Goal: Task Accomplishment & Management: Use online tool/utility

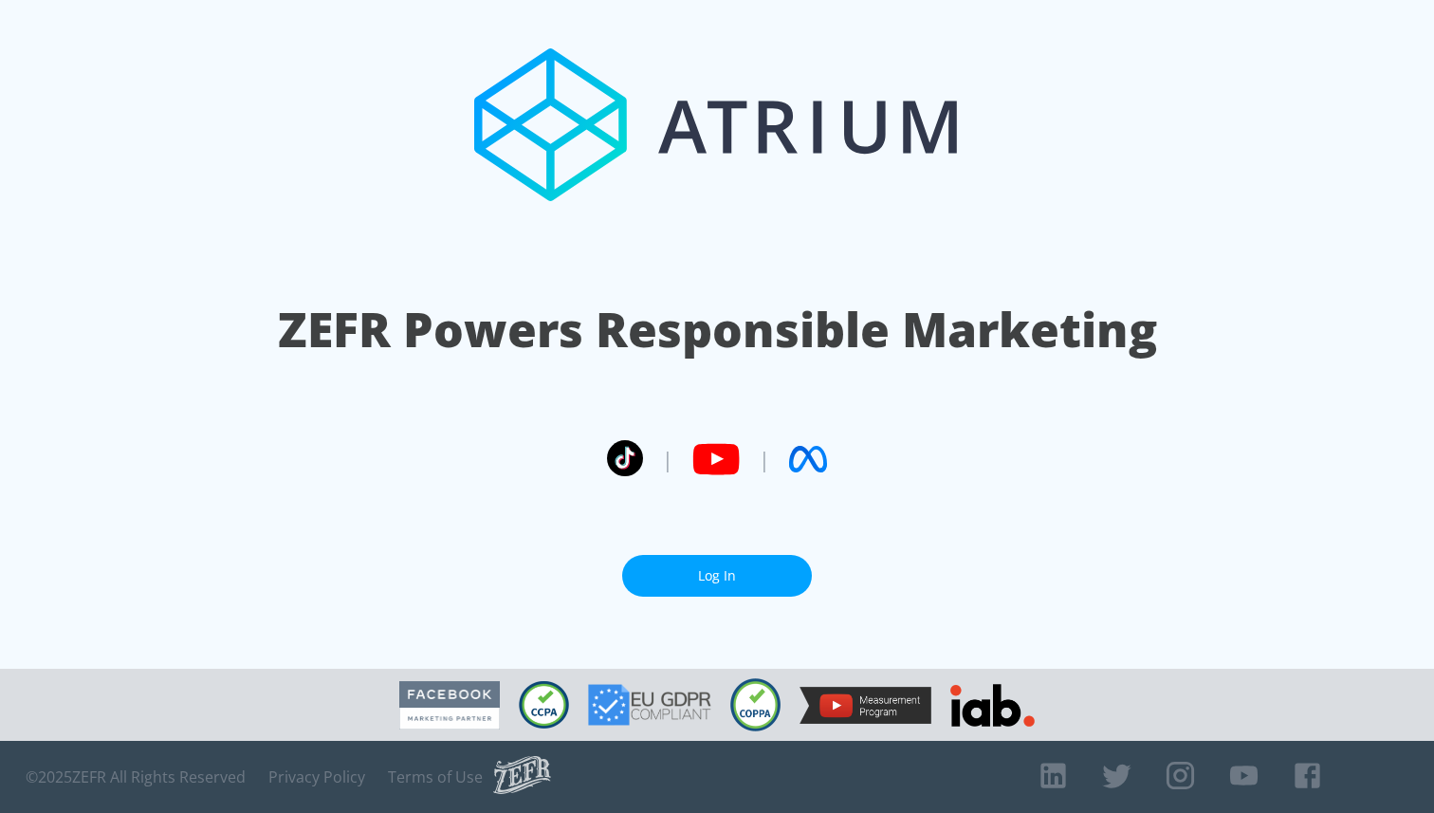
click at [703, 546] on section "ZEFR Powers Responsible Marketing | | Log In" at bounding box center [717, 334] width 1434 height 668
click at [701, 555] on link "Log In" at bounding box center [717, 576] width 190 height 43
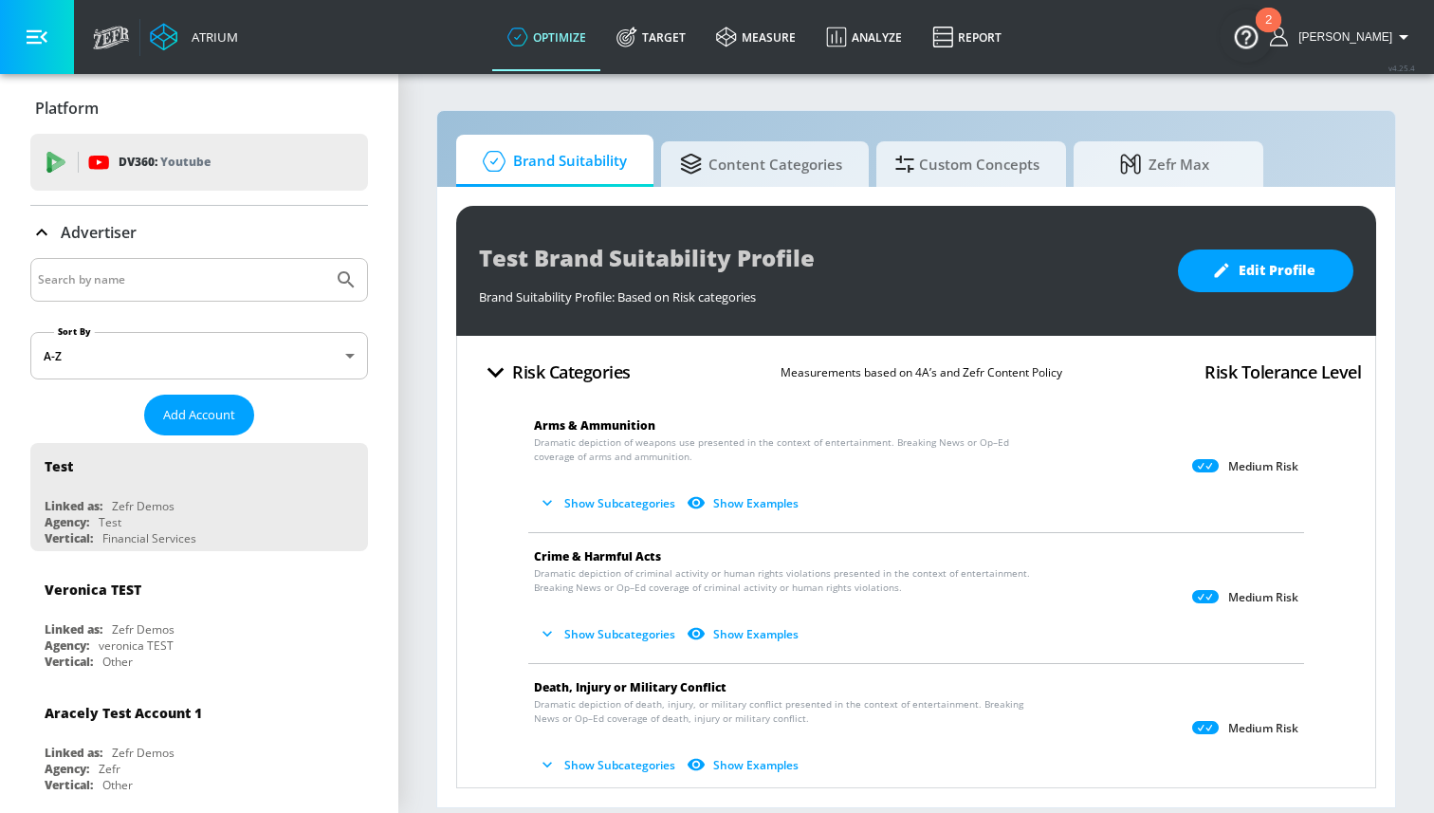
click at [174, 282] on input "Search by name" at bounding box center [181, 279] width 287 height 25
type input "disney"
click at [343, 279] on icon "Submit Search" at bounding box center [346, 279] width 23 height 23
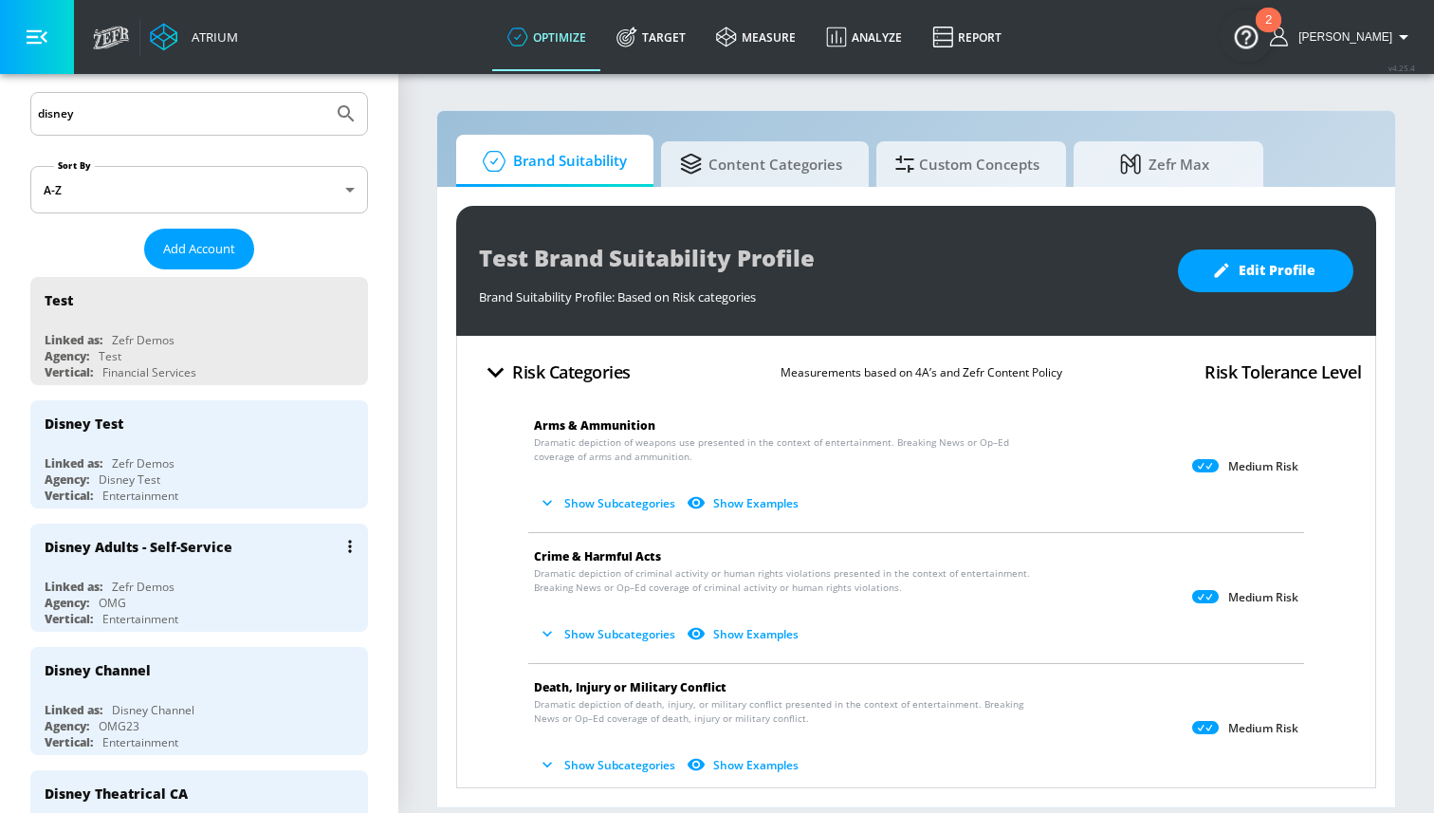
scroll to position [167, 0]
click at [223, 557] on div "Disney Adults - Self-Service" at bounding box center [204, 545] width 319 height 46
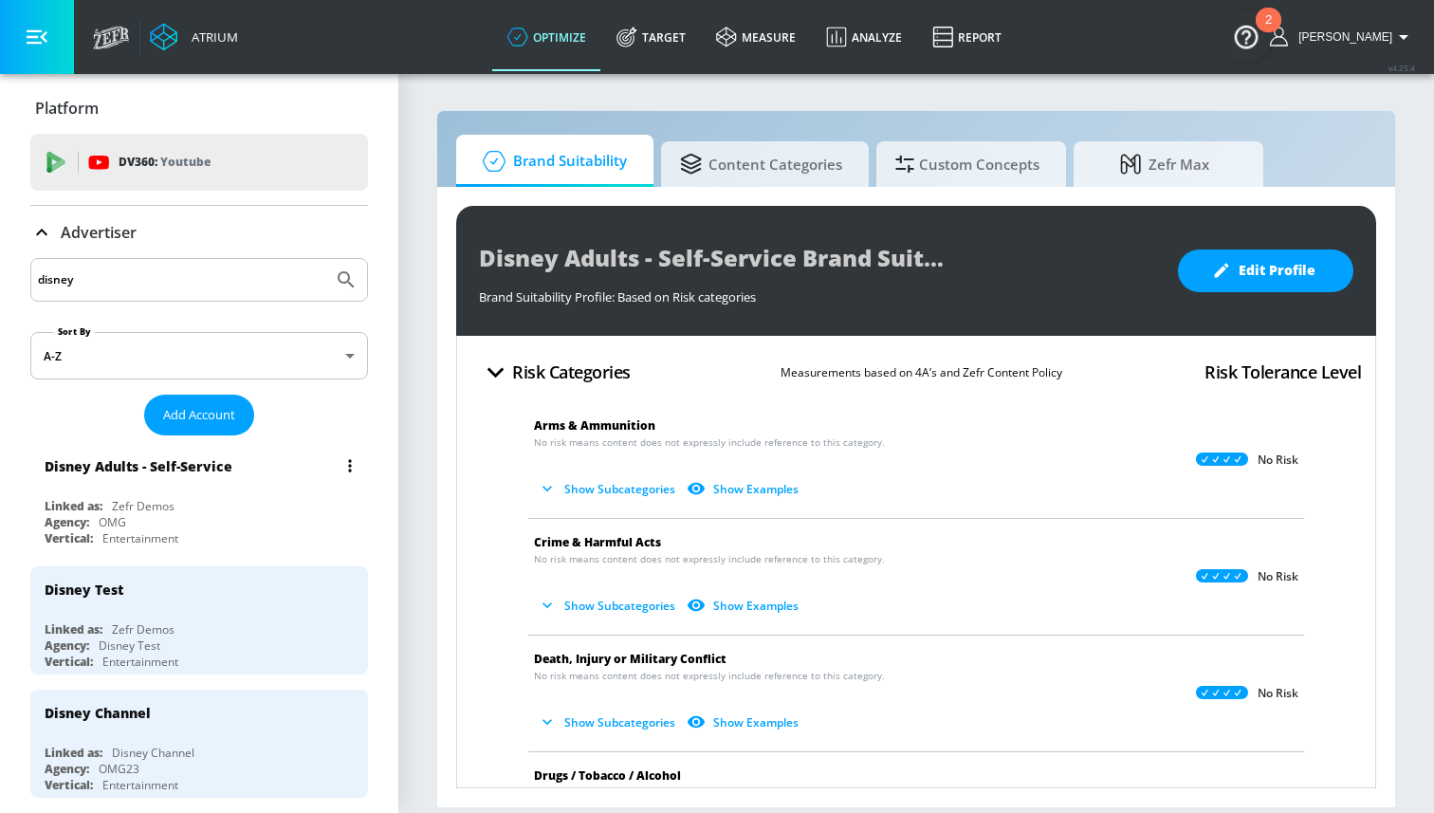
click at [254, 492] on div "Disney Adults - Self-Service Linked as: Zefr Demos Agency: OMG Vertical: Entert…" at bounding box center [199, 497] width 338 height 108
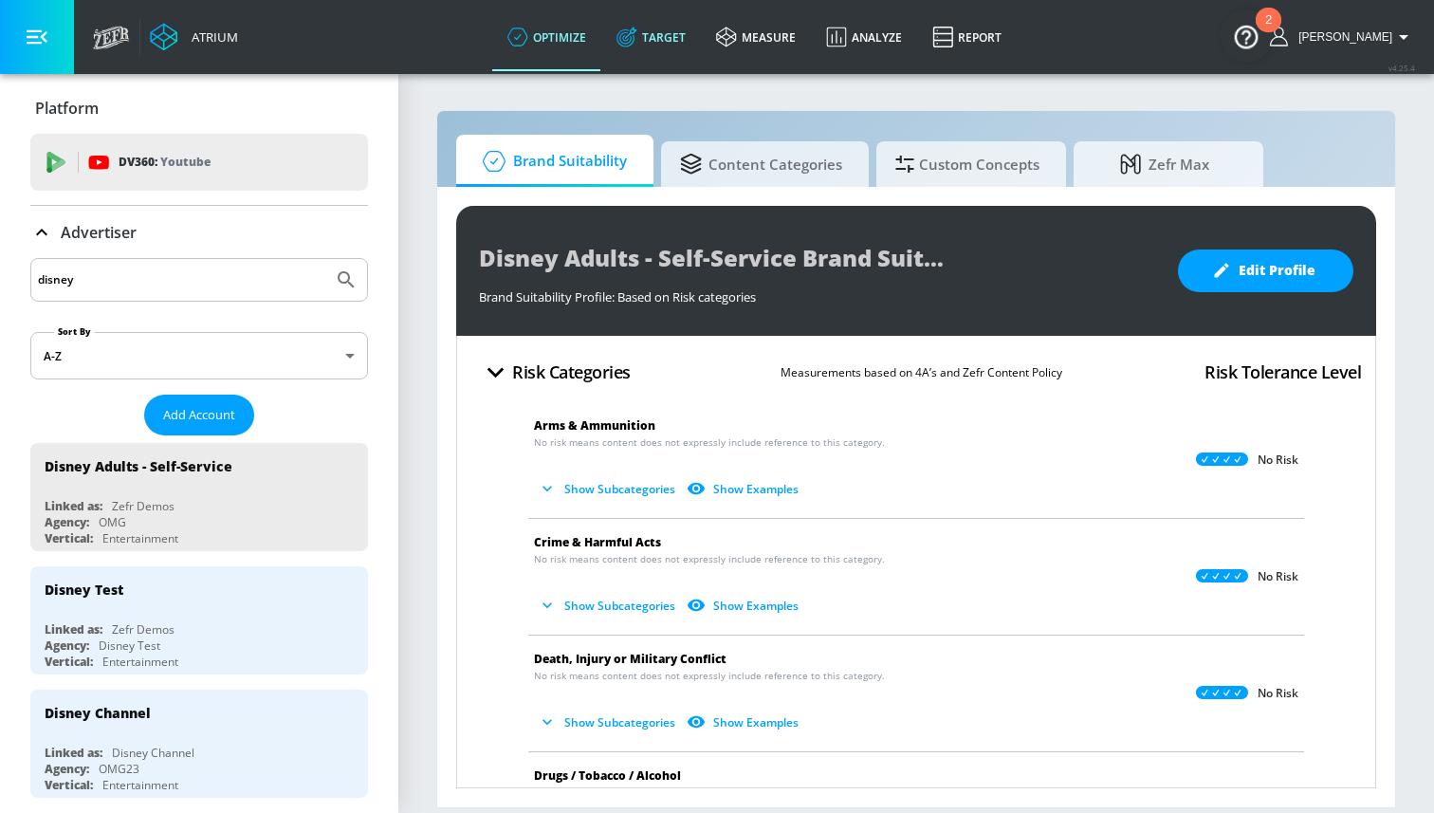
click at [701, 25] on link "Target" at bounding box center [651, 37] width 100 height 68
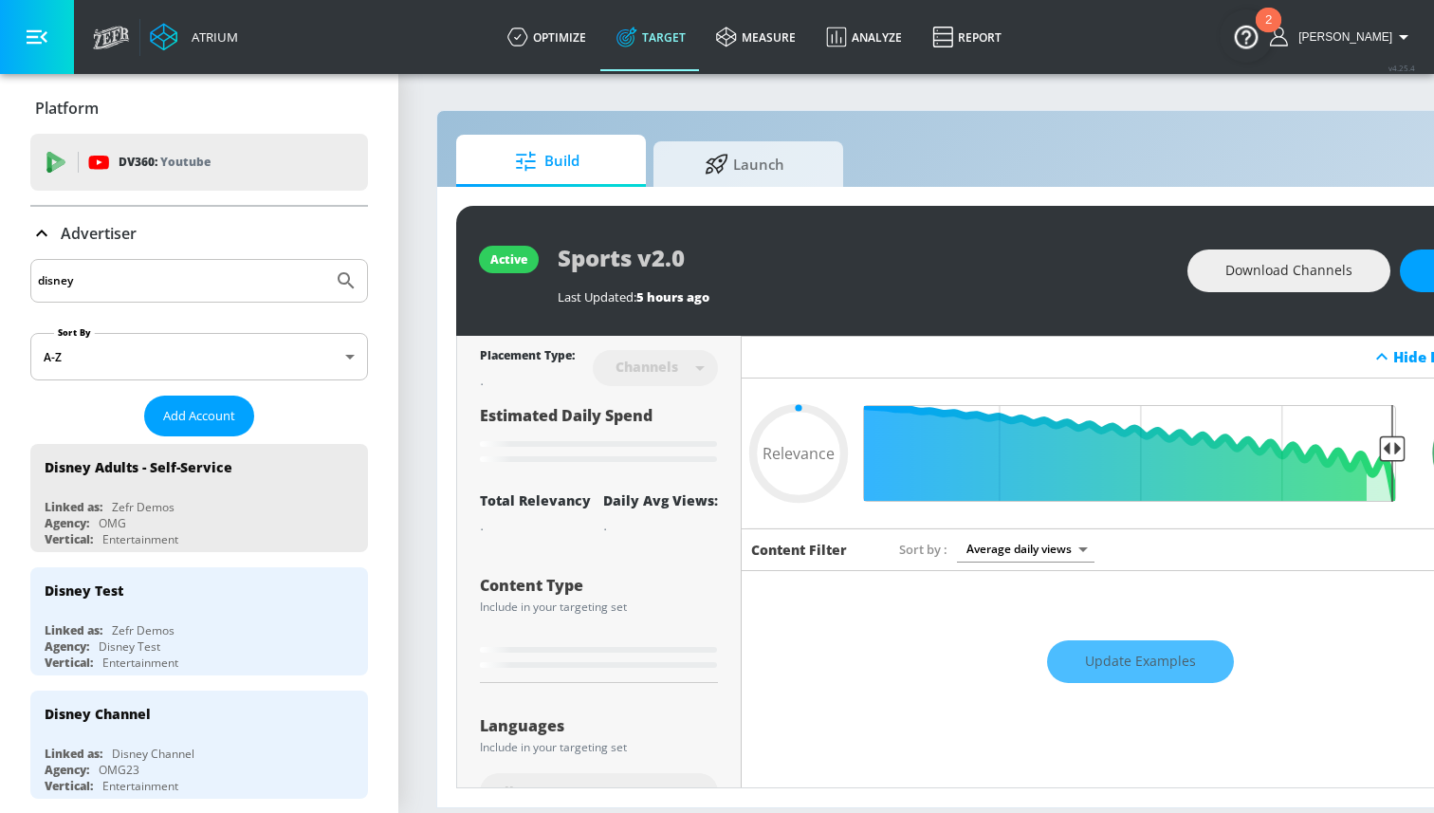
click at [41, 238] on icon at bounding box center [41, 233] width 23 height 23
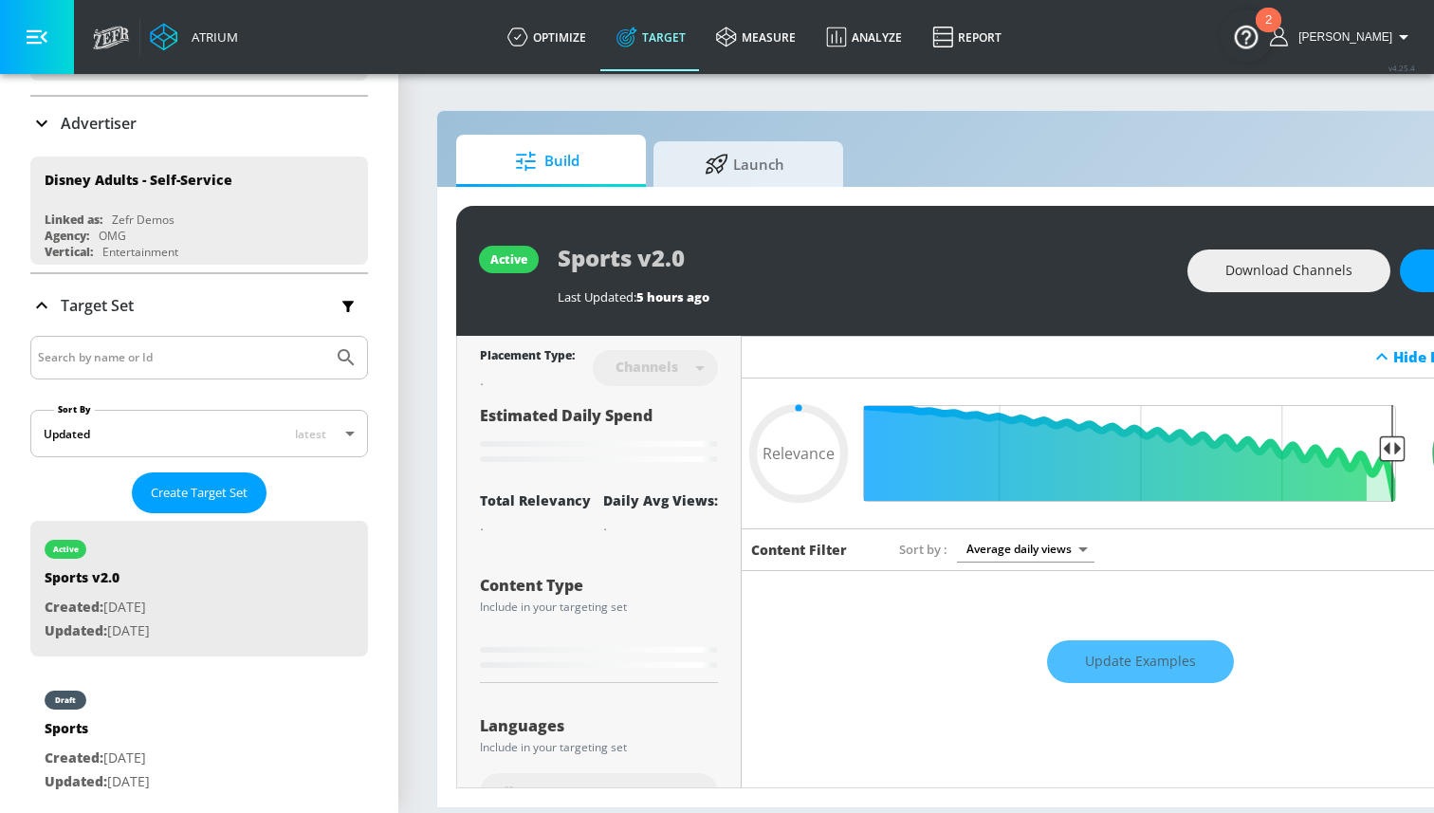
scroll to position [154, 0]
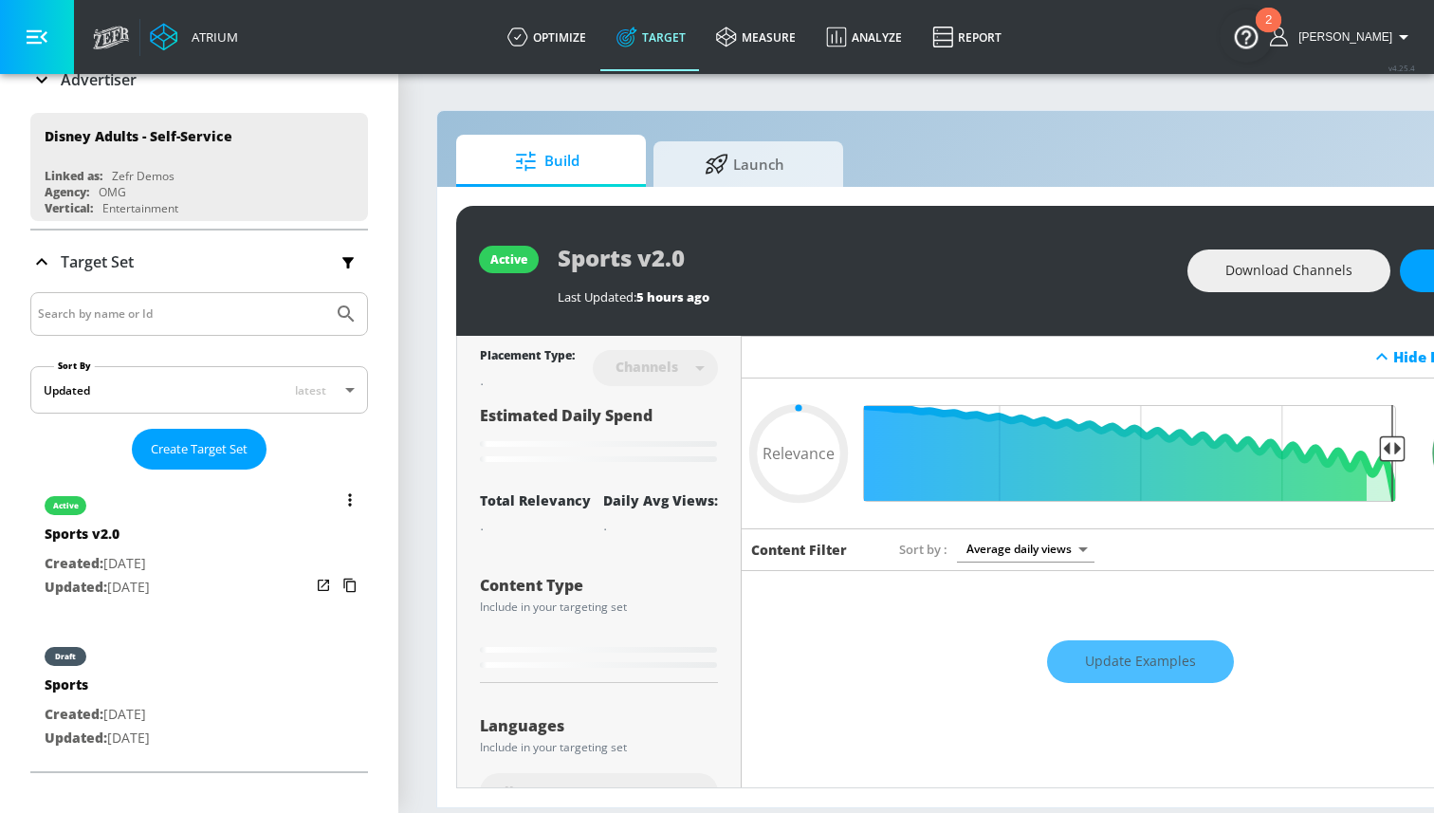
click at [150, 561] on p "Created: [DATE]" at bounding box center [97, 564] width 105 height 24
type input "0.69"
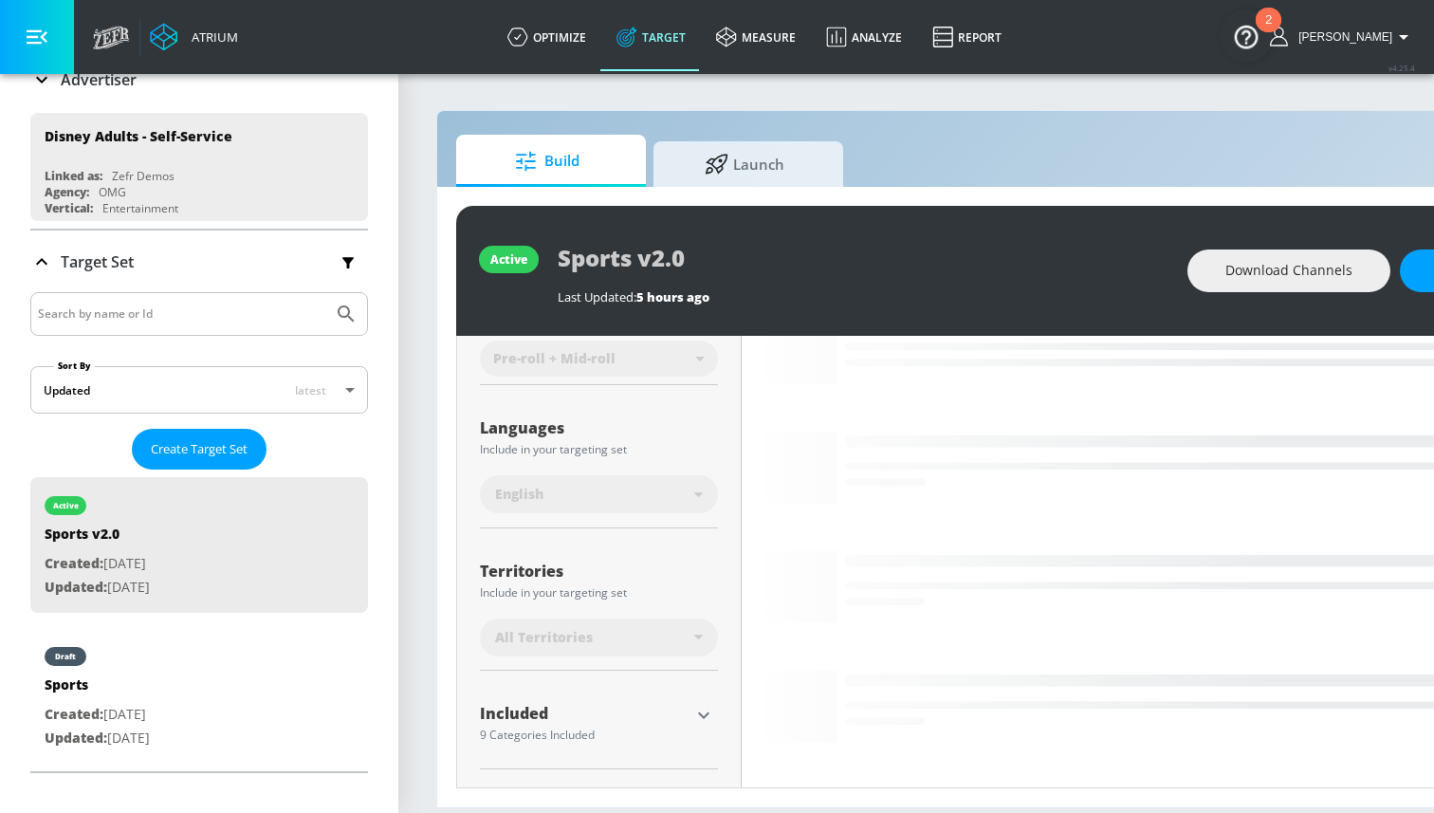
scroll to position [371, 0]
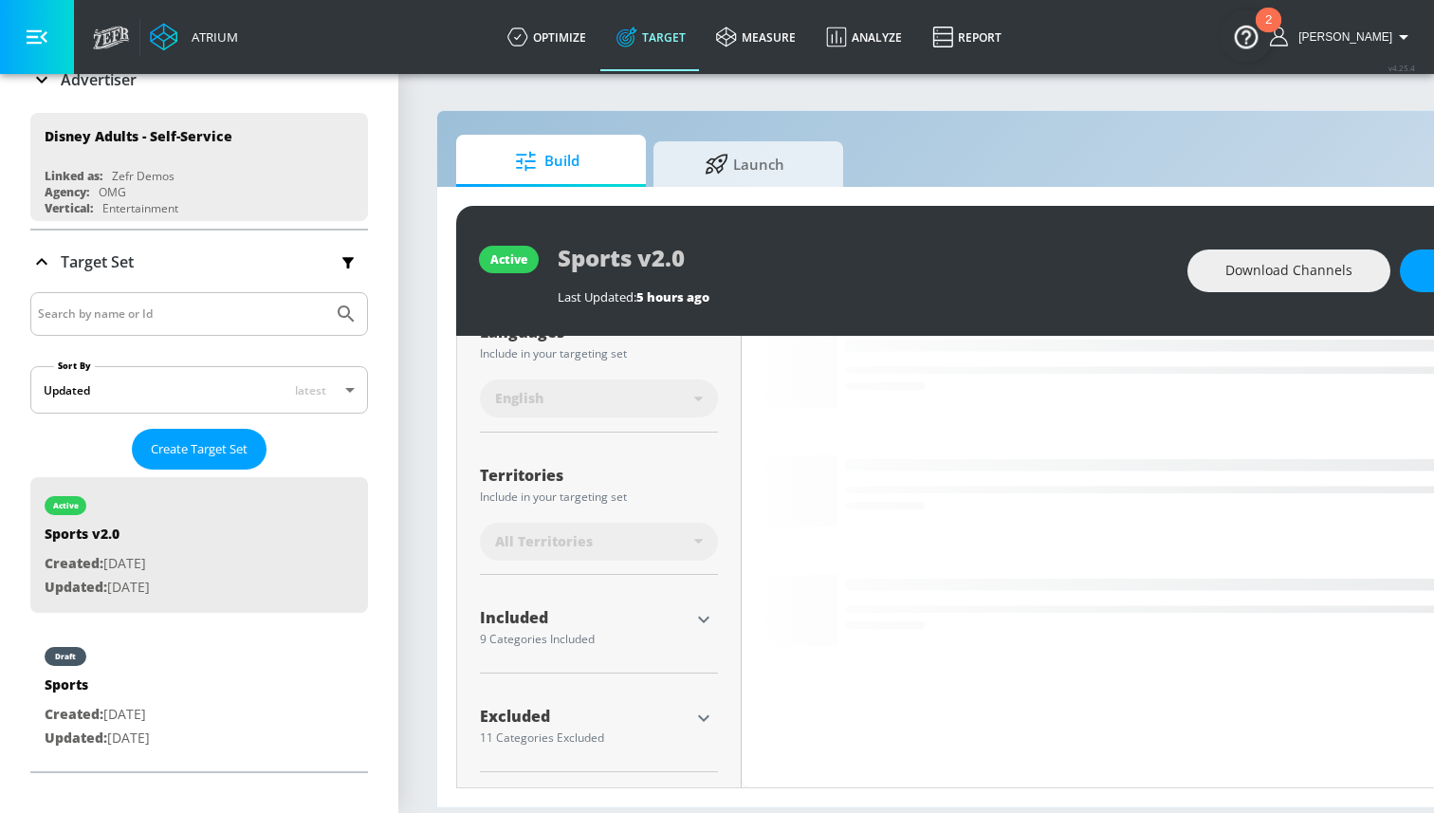
click at [707, 621] on icon "button" at bounding box center [703, 619] width 23 height 23
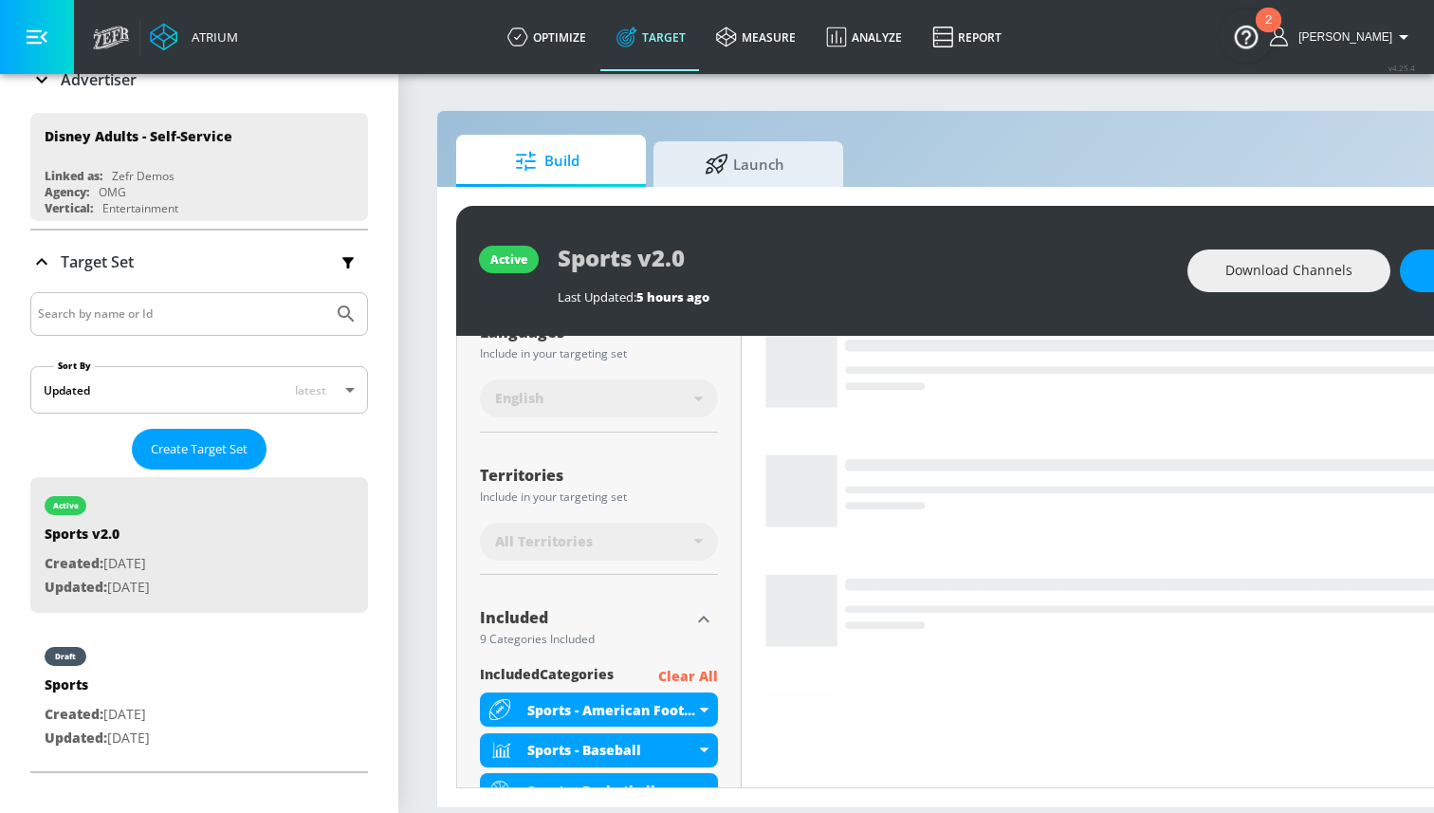
scroll to position [802, 0]
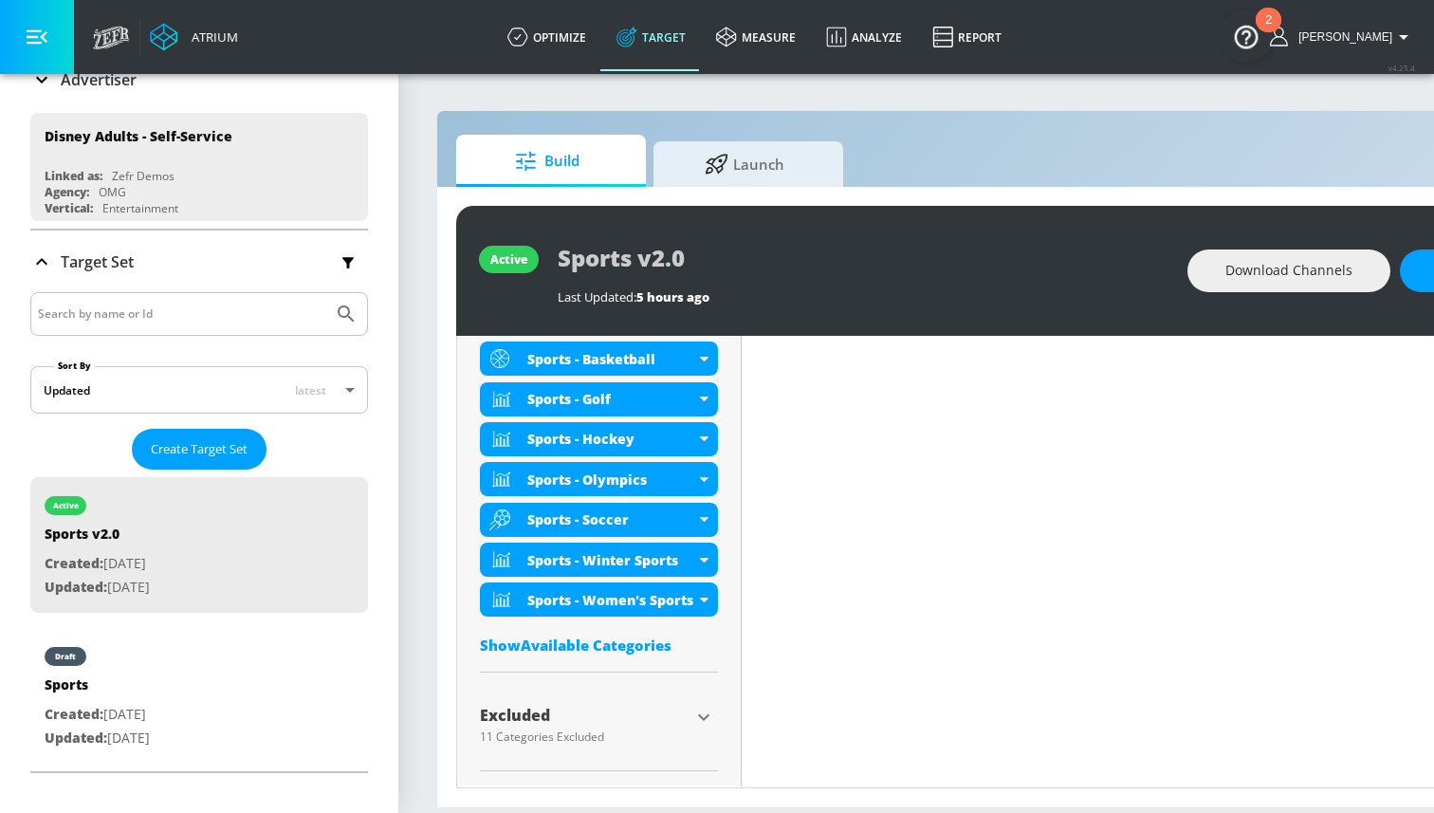
click at [698, 717] on icon "button" at bounding box center [703, 716] width 23 height 23
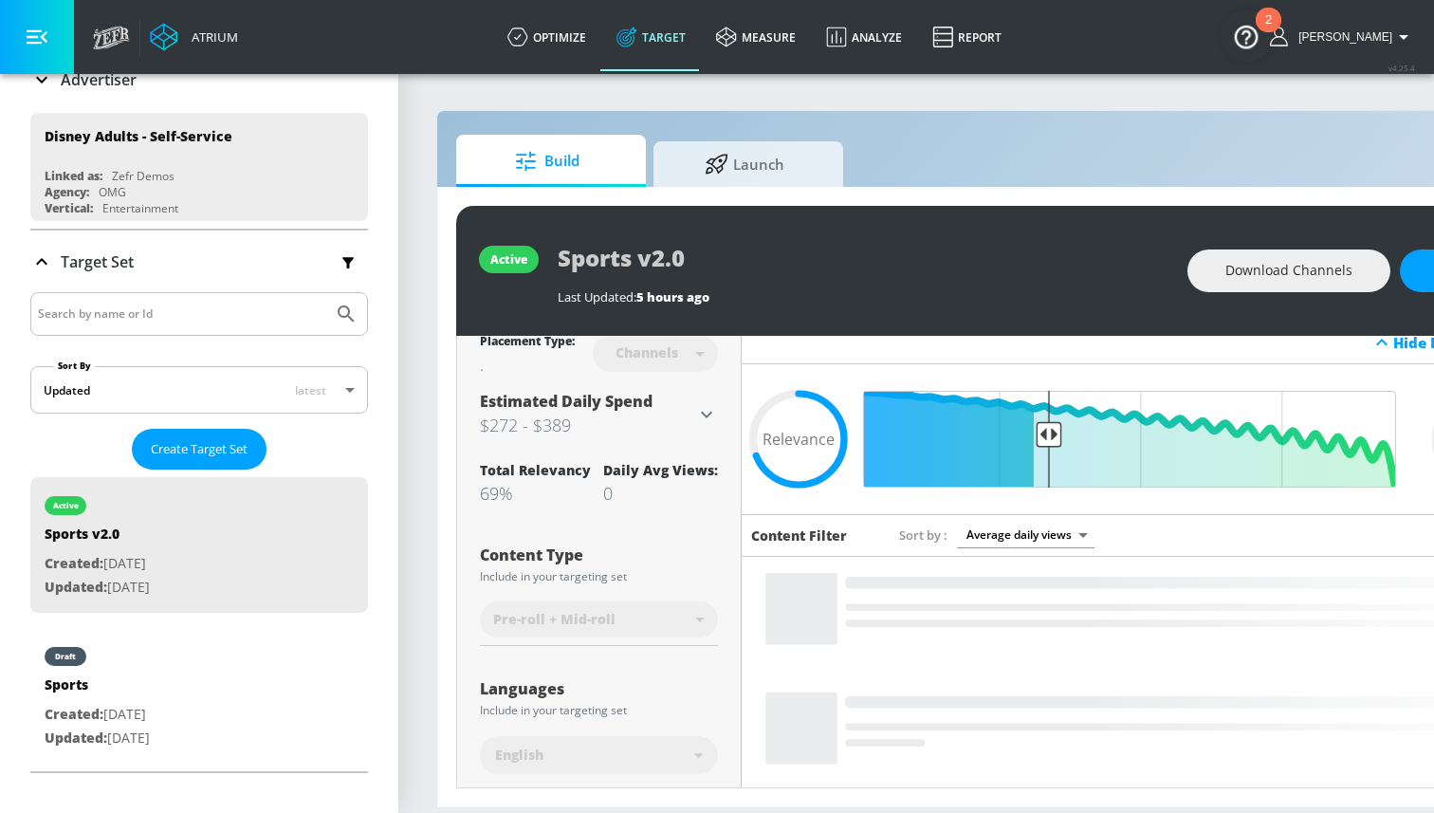
scroll to position [0, 0]
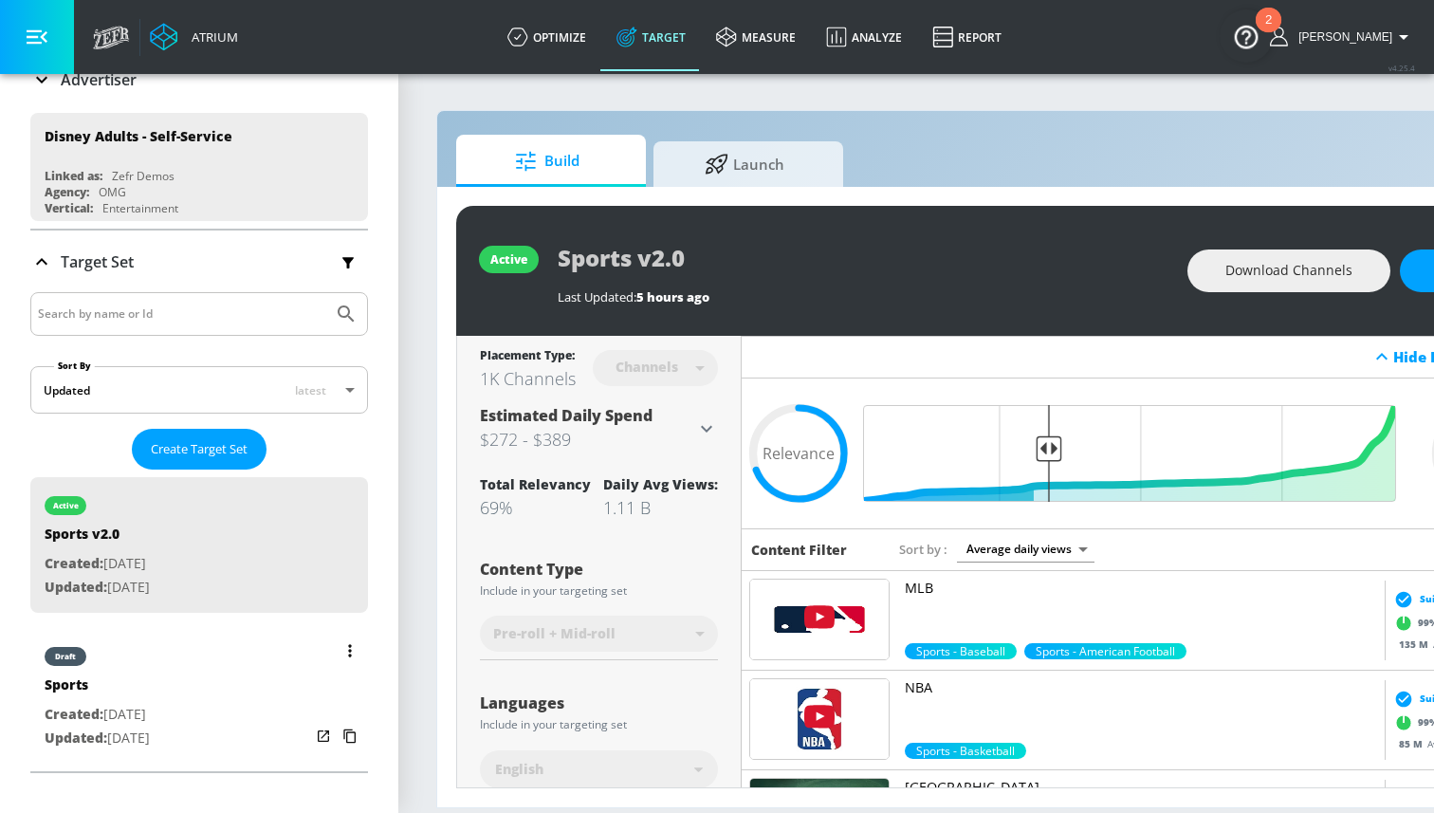
click at [126, 676] on div "Sports" at bounding box center [97, 688] width 105 height 27
type input "Sports"
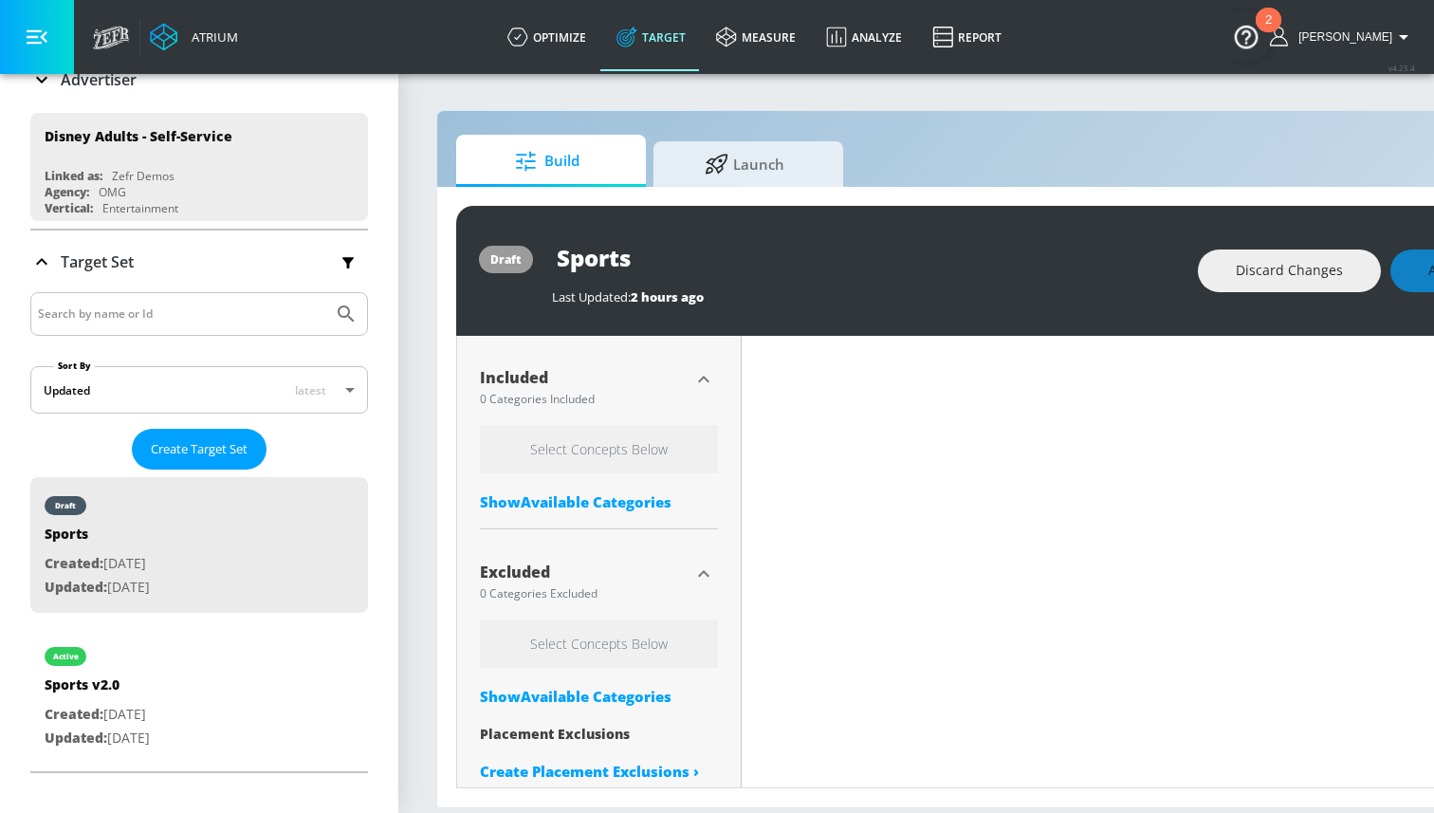
scroll to position [661, 0]
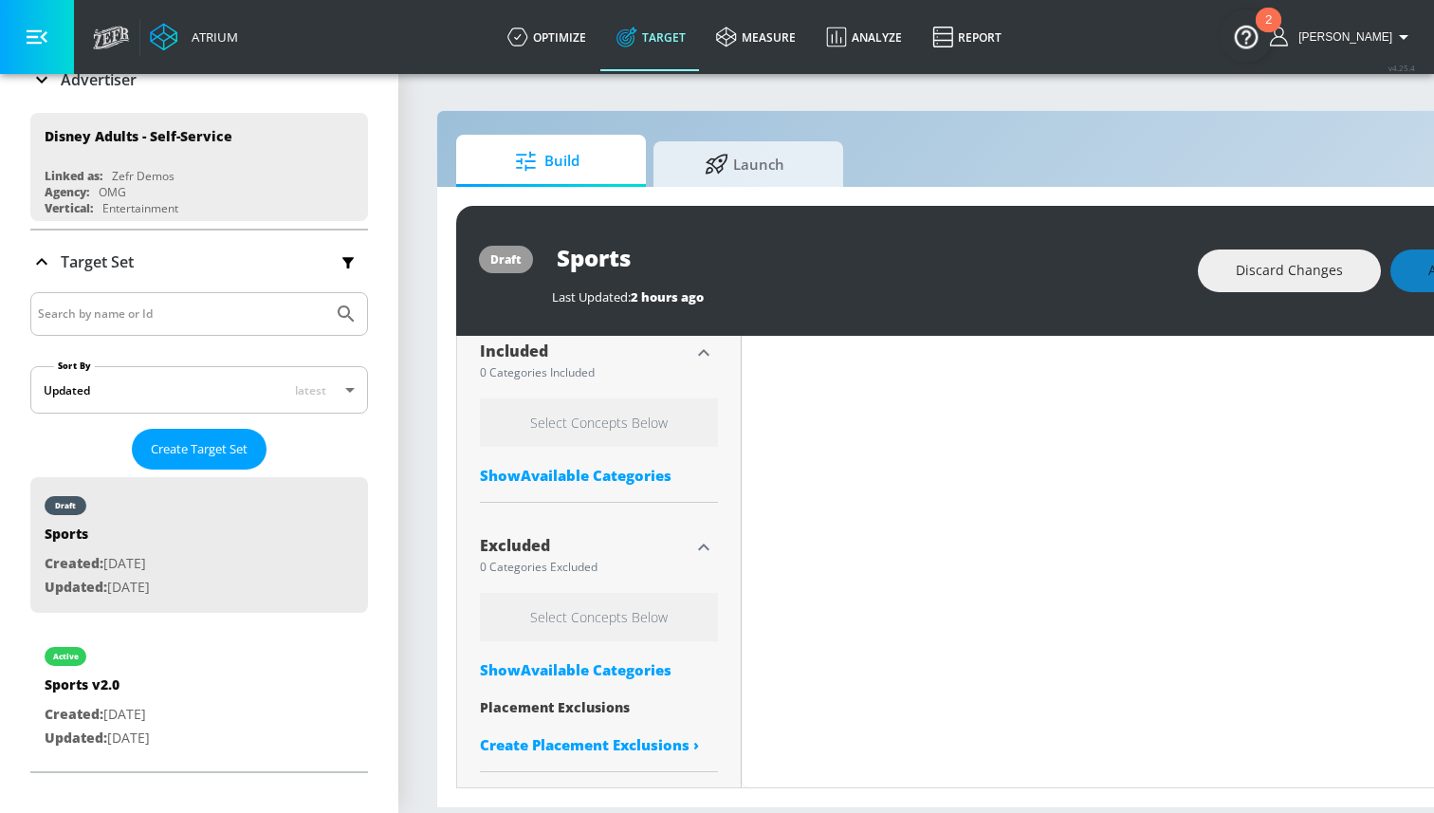
type input "0.9"
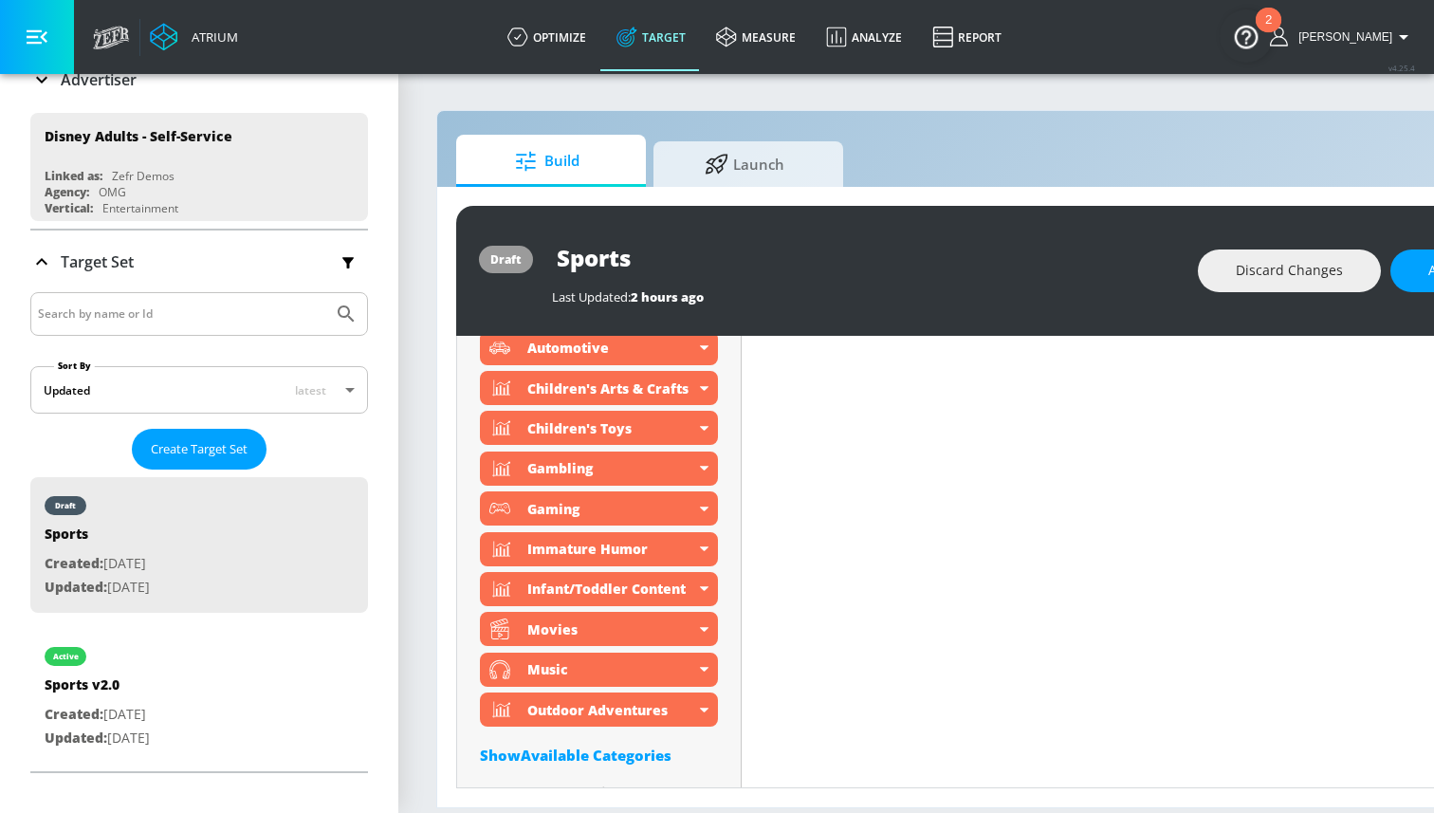
scroll to position [1430, 0]
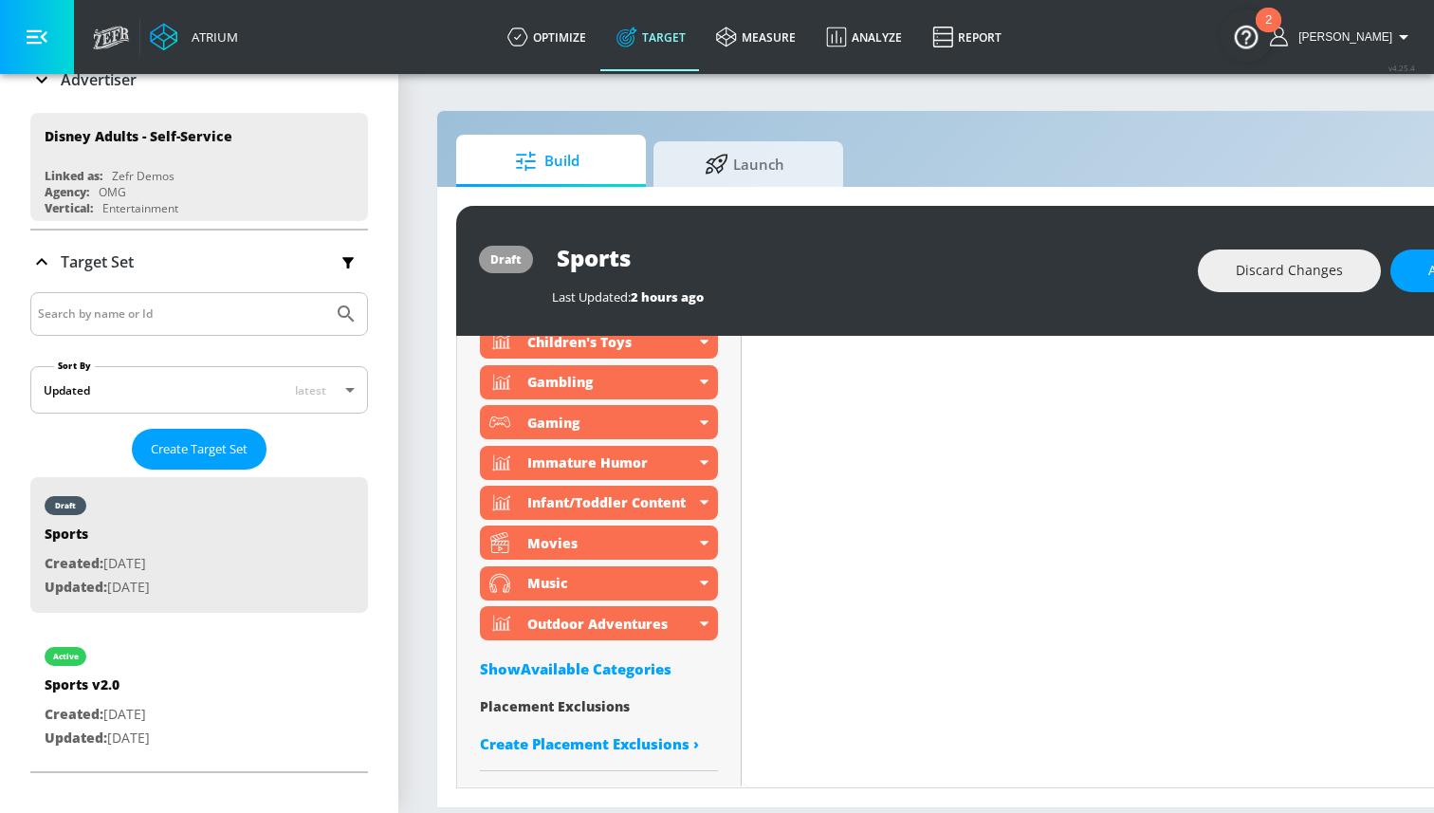
click at [622, 672] on div "Show Available Categories" at bounding box center [599, 668] width 238 height 19
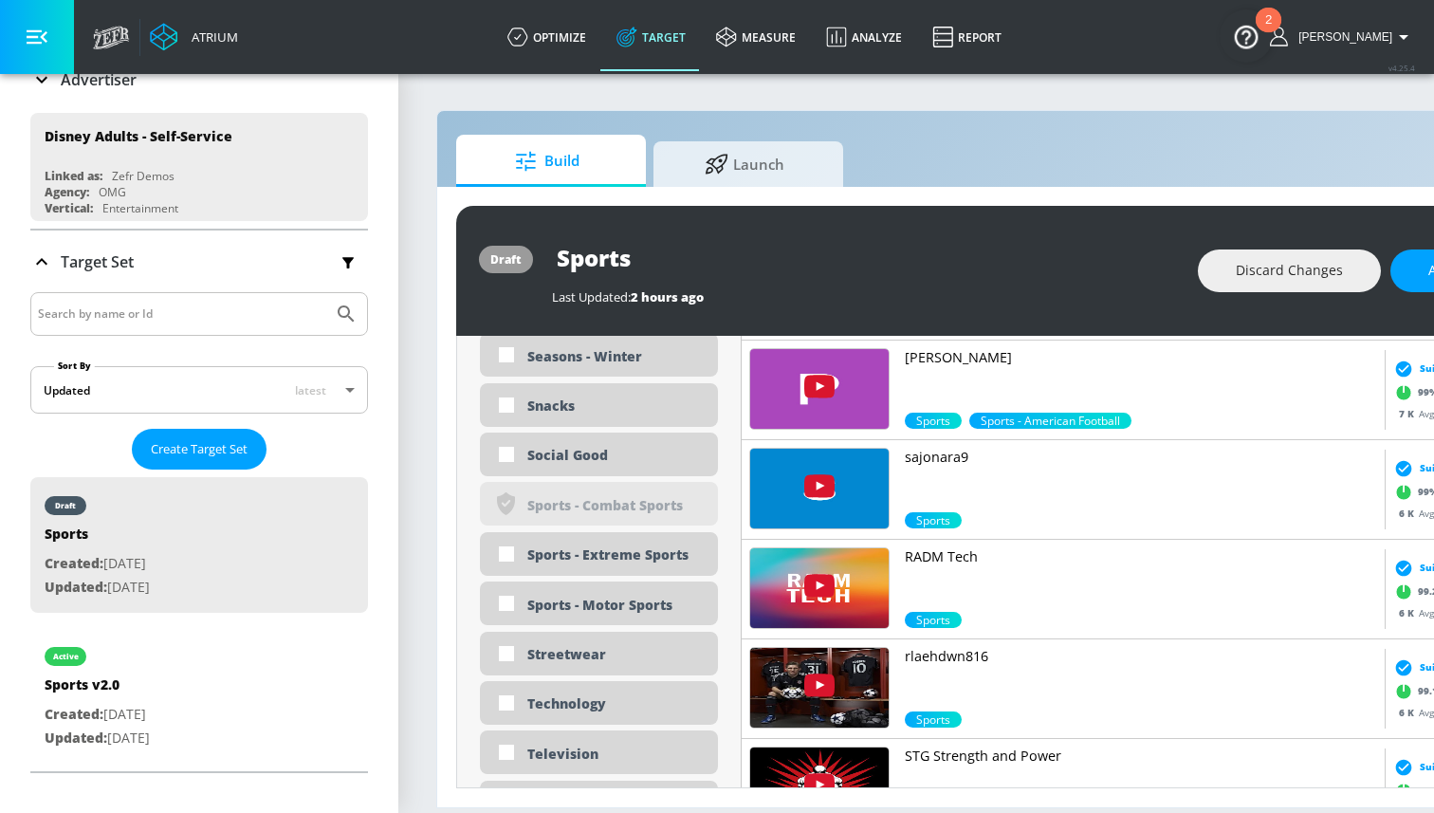
scroll to position [5500, 0]
